Goal: Transaction & Acquisition: Subscribe to service/newsletter

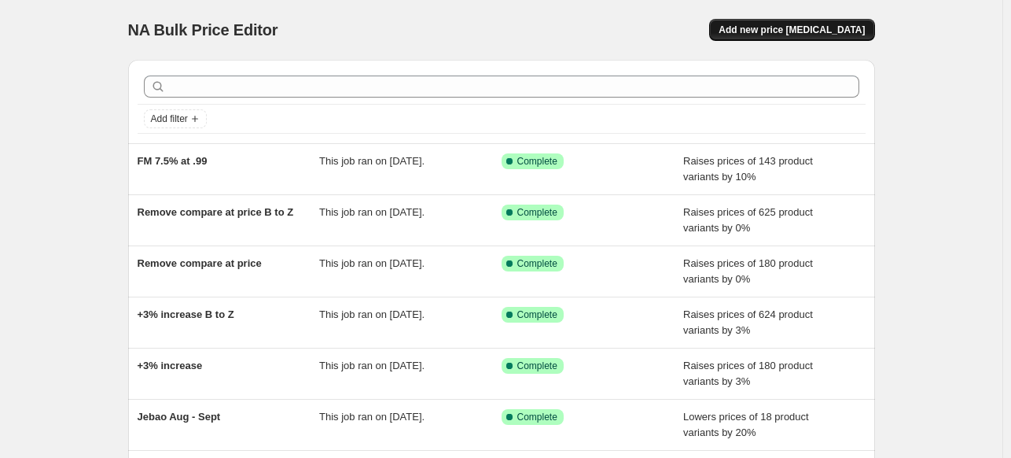
click at [819, 31] on span "Add new price [MEDICAL_DATA]" at bounding box center [792, 30] width 146 height 13
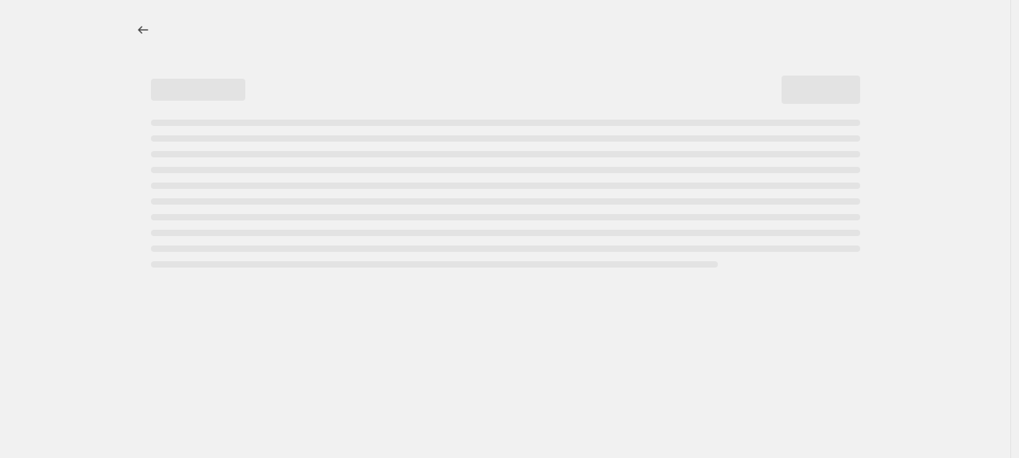
select select "percentage"
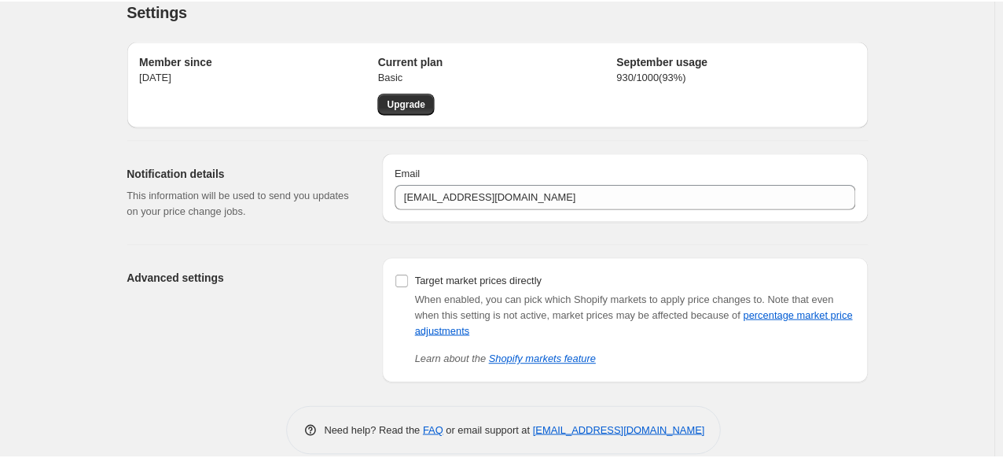
scroll to position [40, 0]
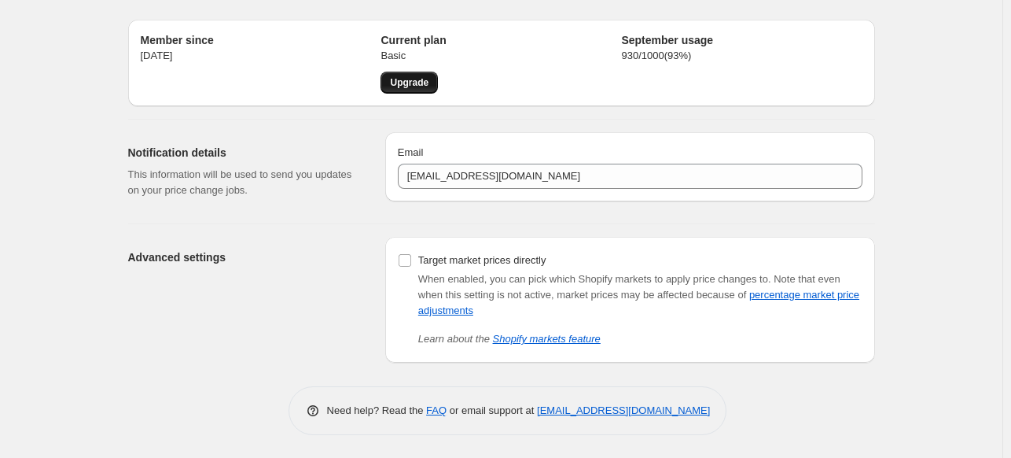
click at [412, 82] on span "Upgrade" at bounding box center [409, 82] width 39 height 13
